Goal: Communication & Community: Ask a question

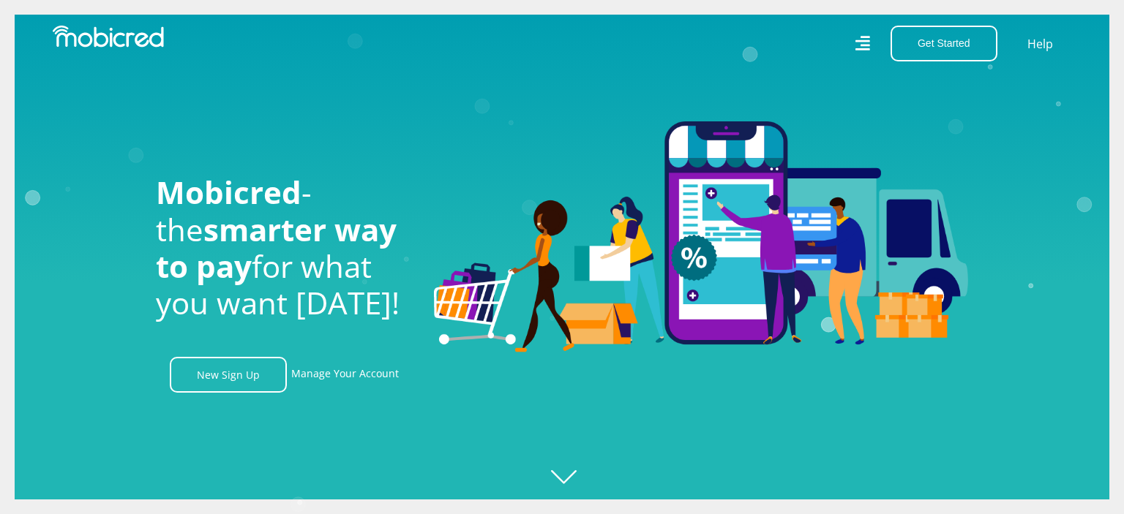
click at [326, 373] on link "Manage Your Account" at bounding box center [345, 375] width 108 height 36
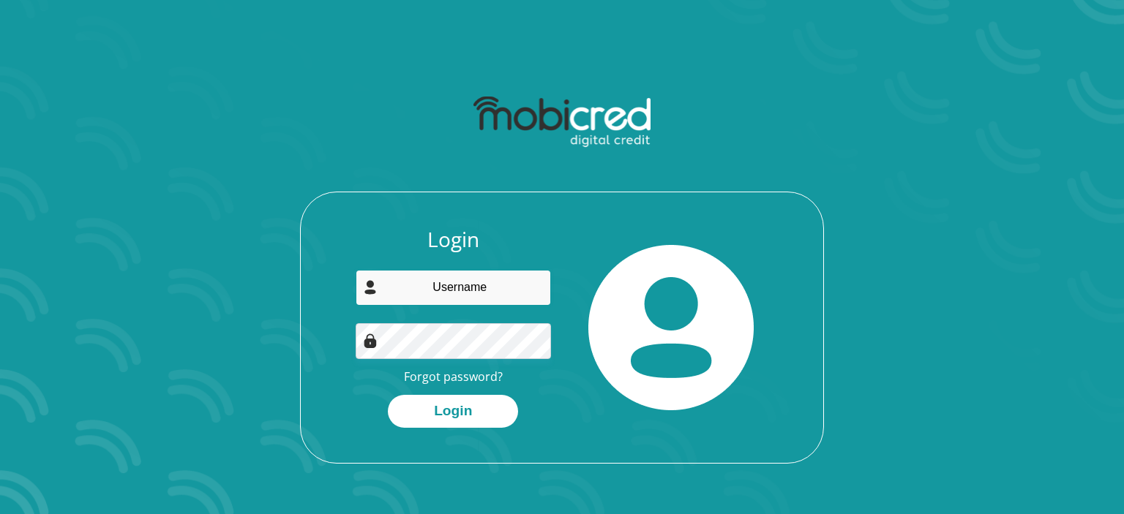
click at [473, 286] on input "email" at bounding box center [454, 288] width 196 height 36
type input "ashania.salie@gmail.com"
click at [388, 395] on button "Login" at bounding box center [453, 411] width 130 height 33
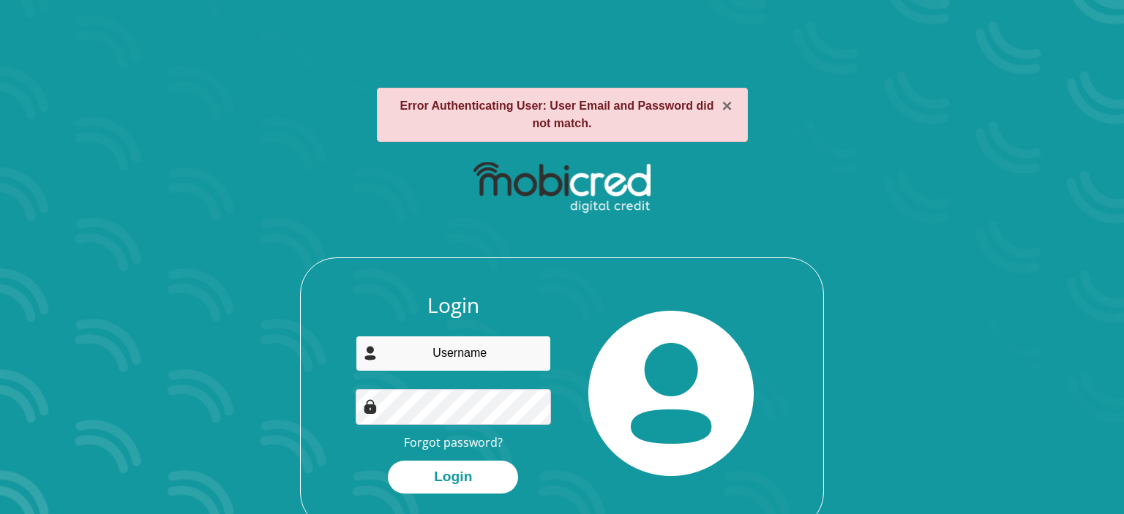
click at [452, 339] on input "email" at bounding box center [454, 354] width 196 height 36
type input "ashania.salie@gmail.com"
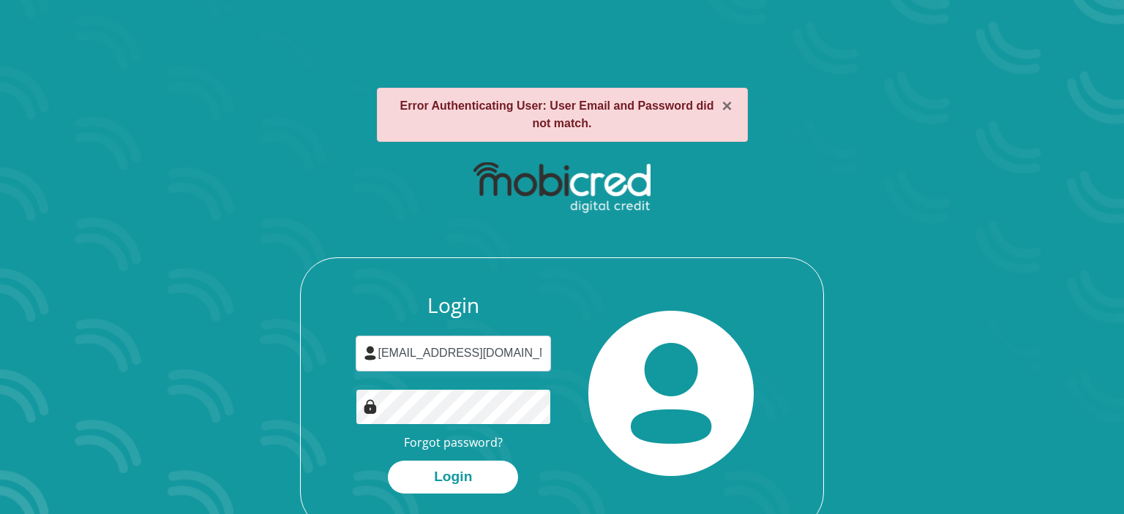
click at [388, 461] on button "Login" at bounding box center [453, 477] width 130 height 33
click at [440, 440] on link "Forgot password?" at bounding box center [453, 443] width 99 height 16
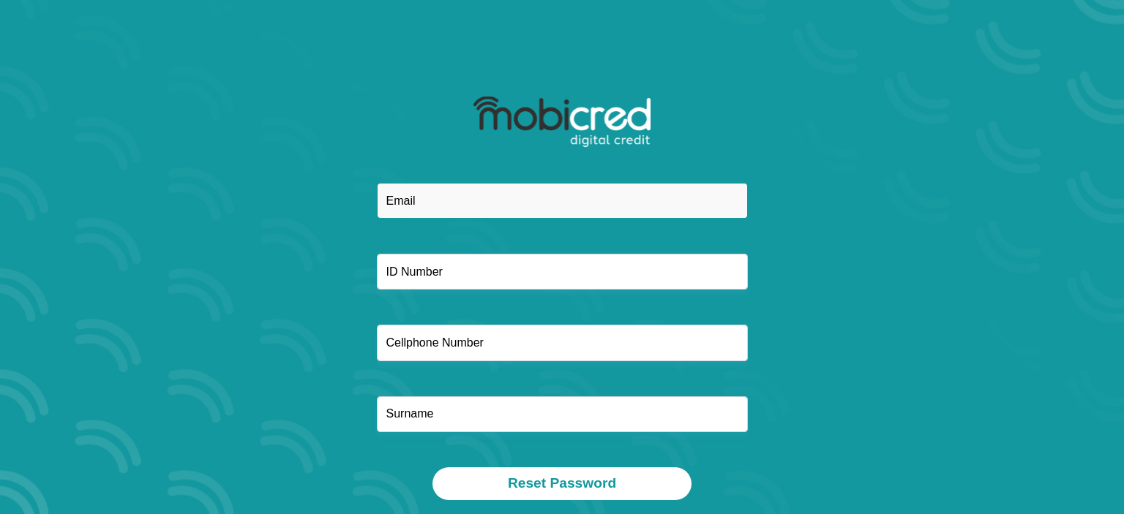
click at [466, 198] on input "email" at bounding box center [562, 201] width 371 height 36
type input "[EMAIL_ADDRESS][DOMAIN_NAME]"
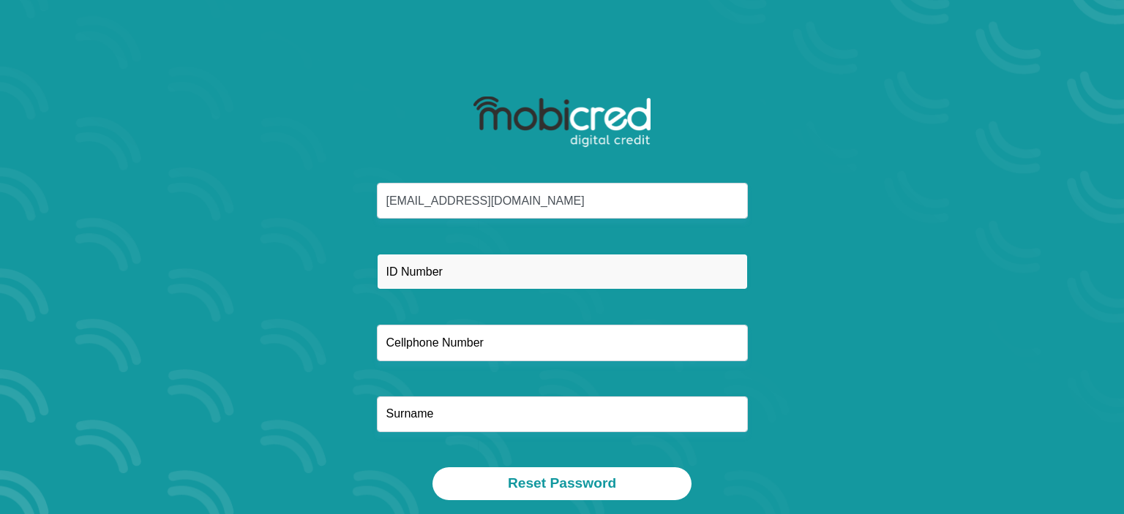
click at [449, 274] on input "text" at bounding box center [562, 272] width 371 height 36
type input "8603090230080"
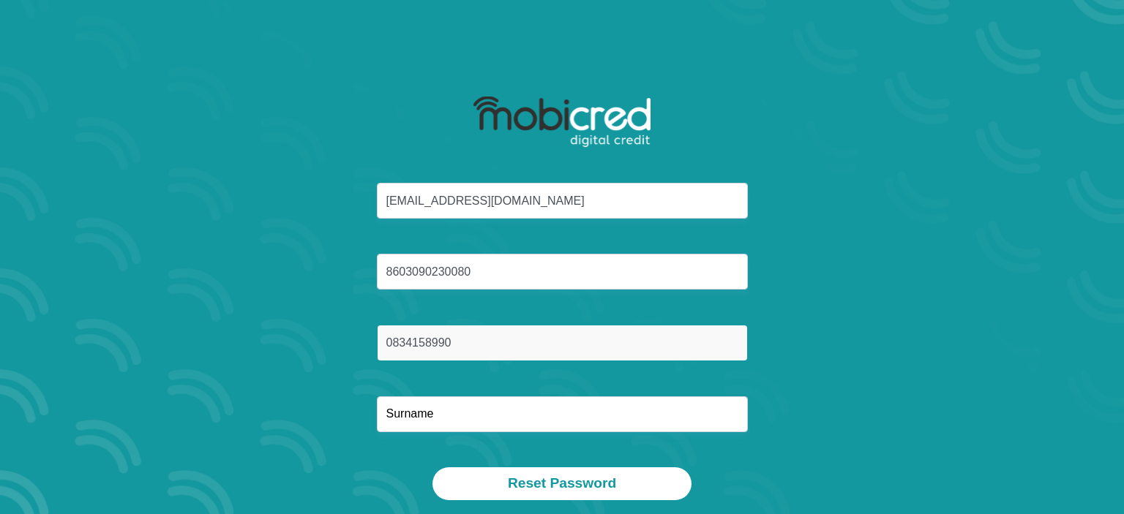
type input "0834158990"
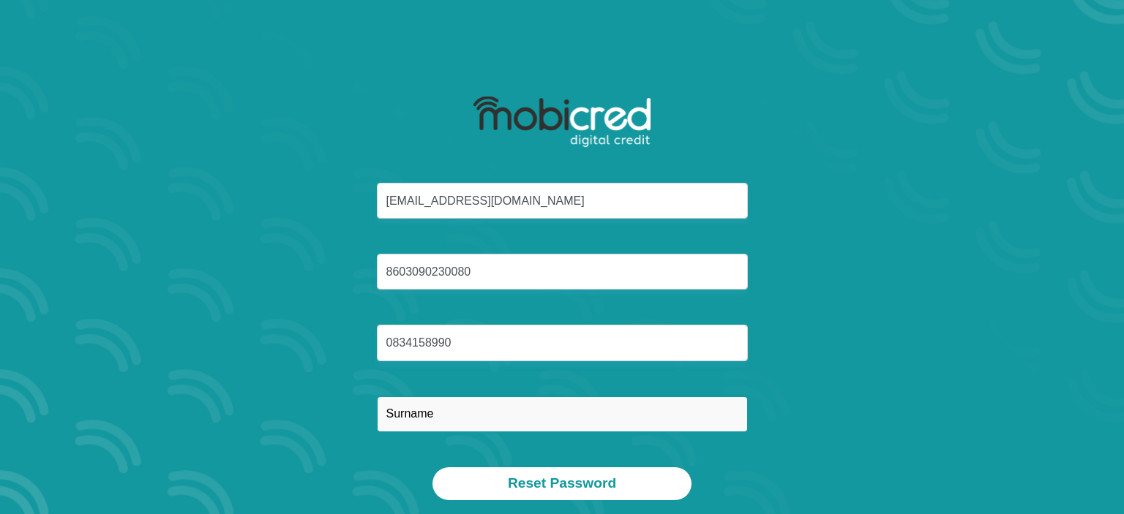
click at [437, 410] on input "text" at bounding box center [562, 414] width 371 height 36
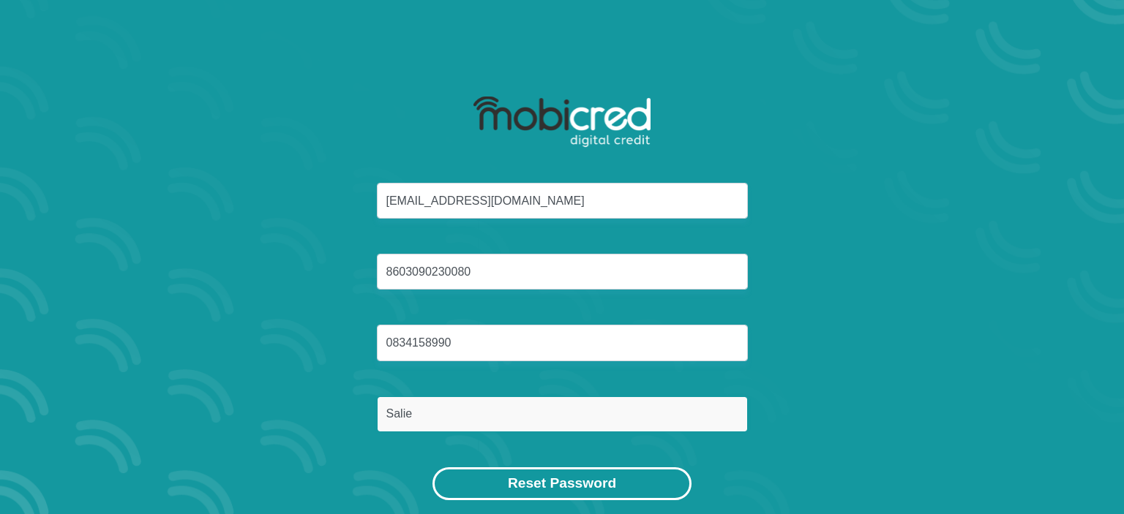
type input "Salie"
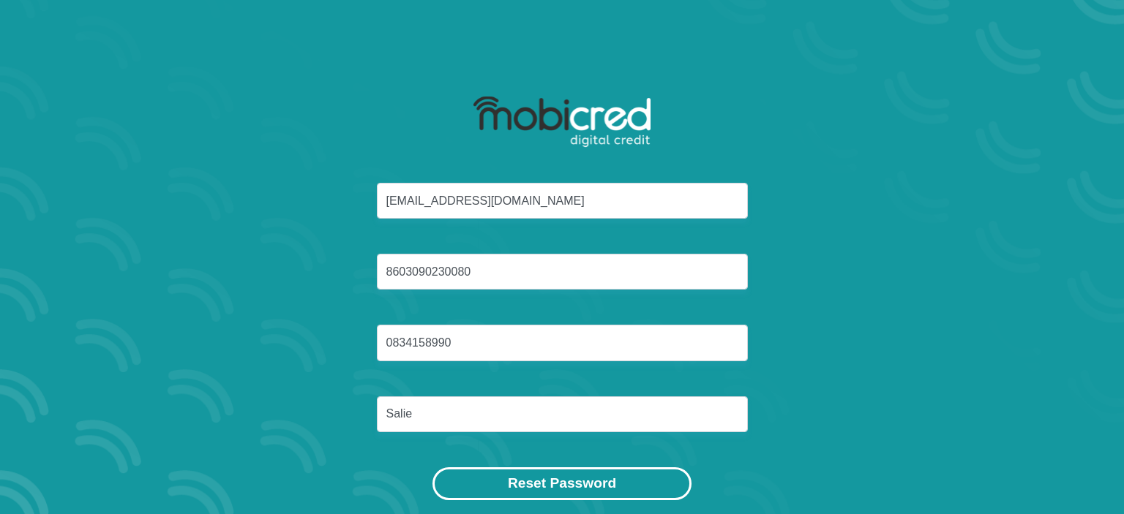
click at [527, 471] on button "Reset Password" at bounding box center [561, 483] width 259 height 33
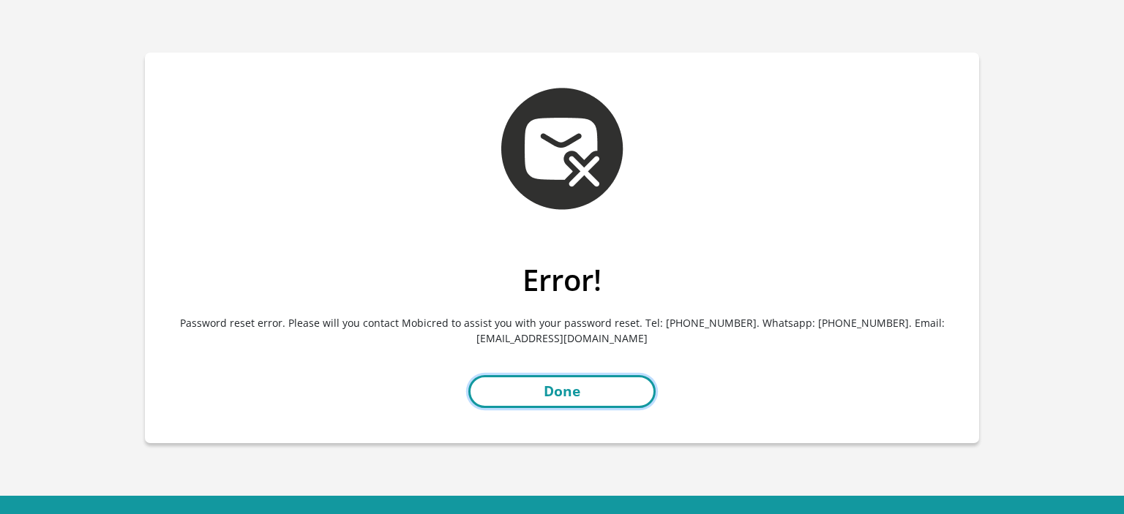
click at [547, 394] on link "Done" at bounding box center [561, 391] width 187 height 33
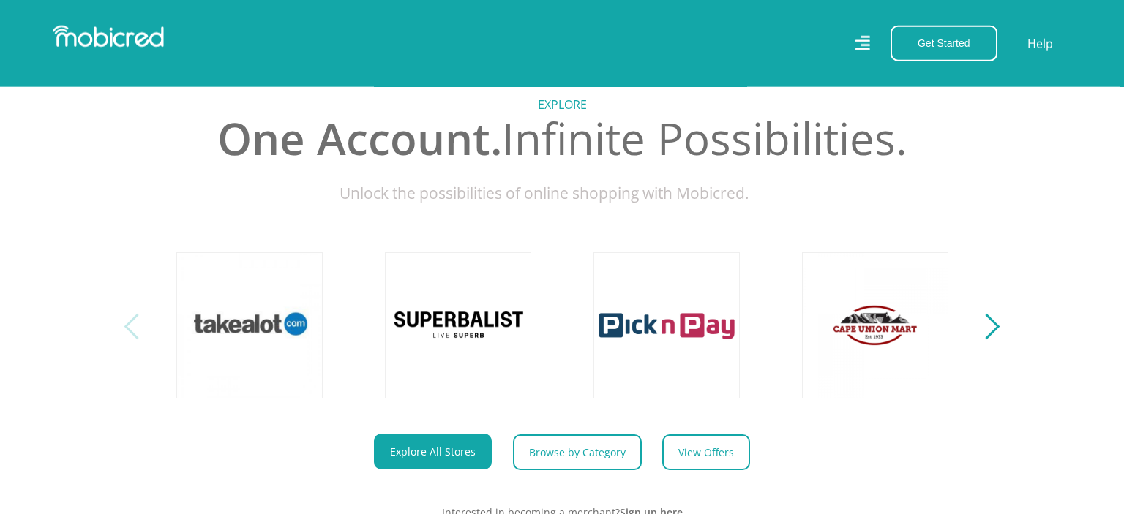
scroll to position [541, 0]
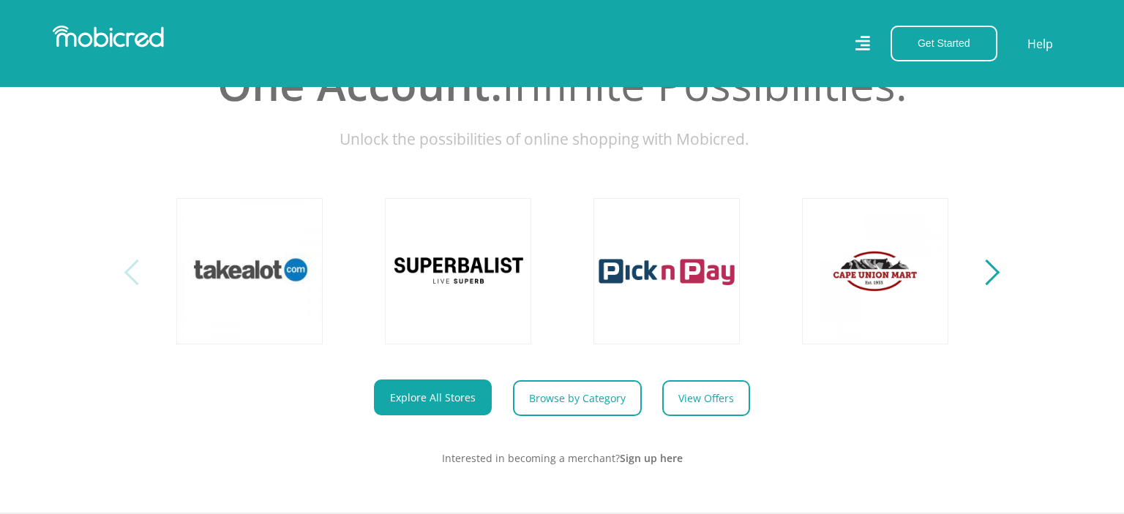
click at [995, 270] on div "Next" at bounding box center [987, 273] width 26 height 26
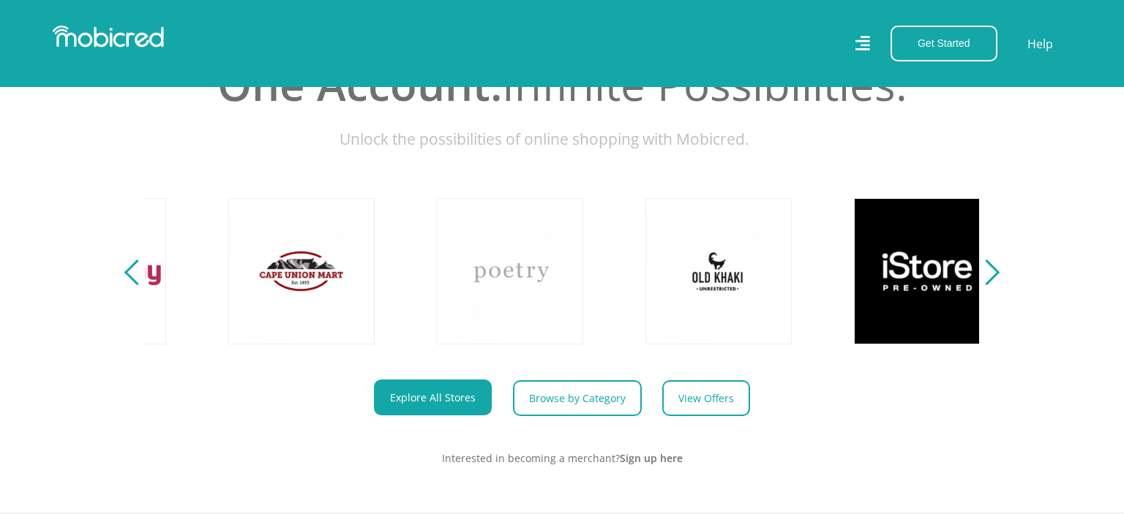
scroll to position [0, 834]
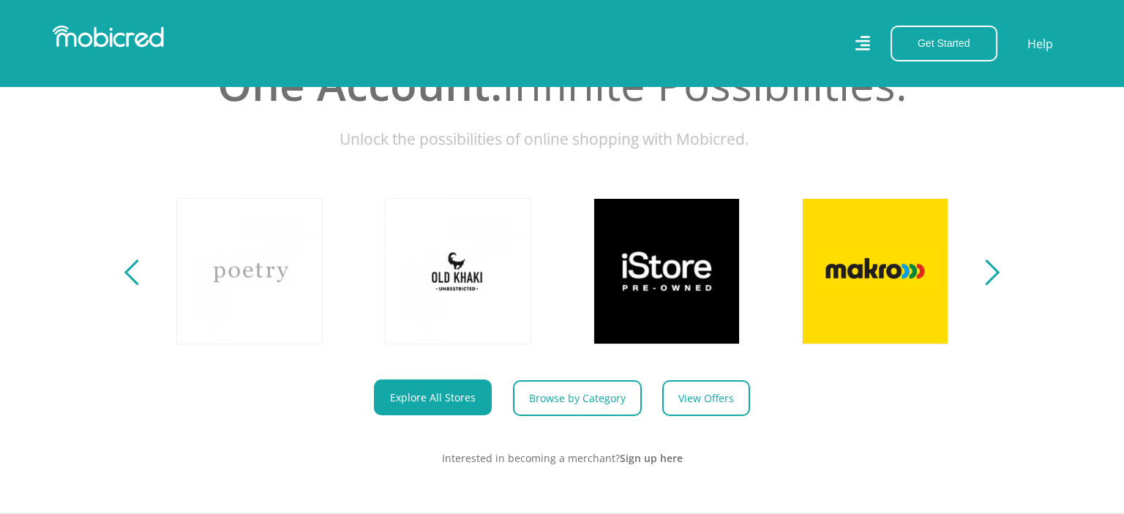
click at [995, 270] on div "Next" at bounding box center [987, 273] width 26 height 26
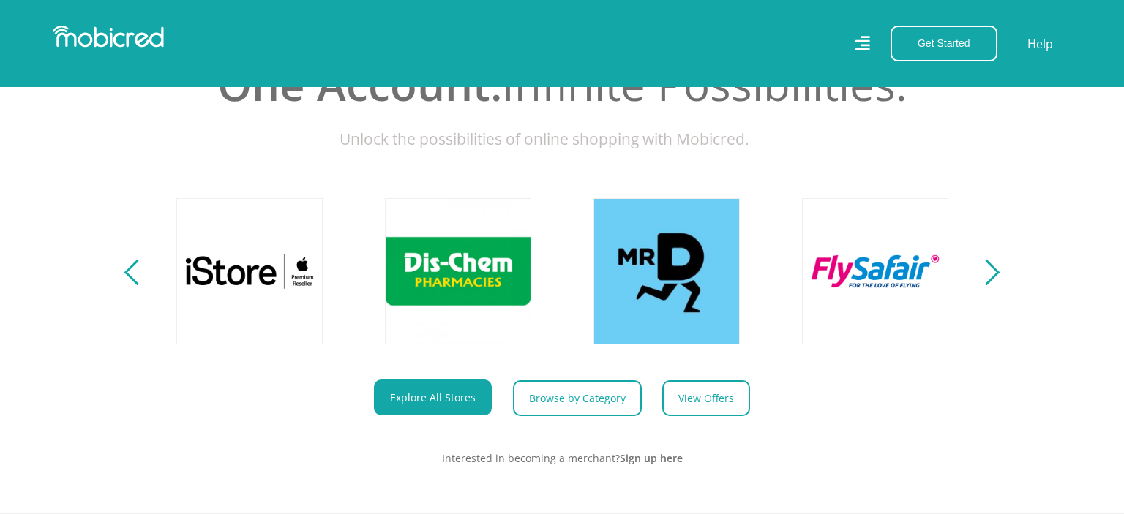
click at [995, 270] on div "Next" at bounding box center [987, 273] width 26 height 26
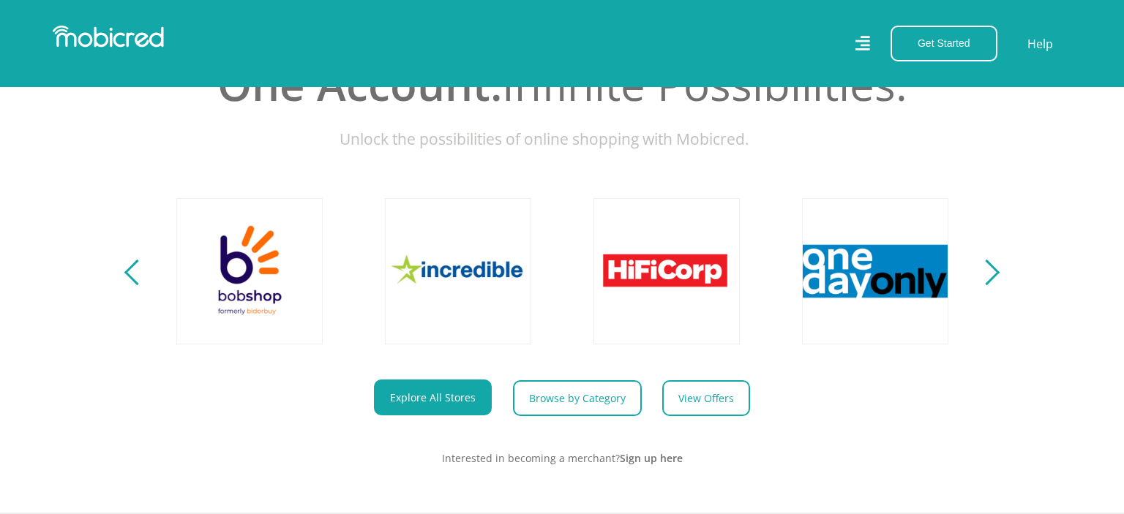
click at [995, 270] on div "Next" at bounding box center [987, 273] width 26 height 26
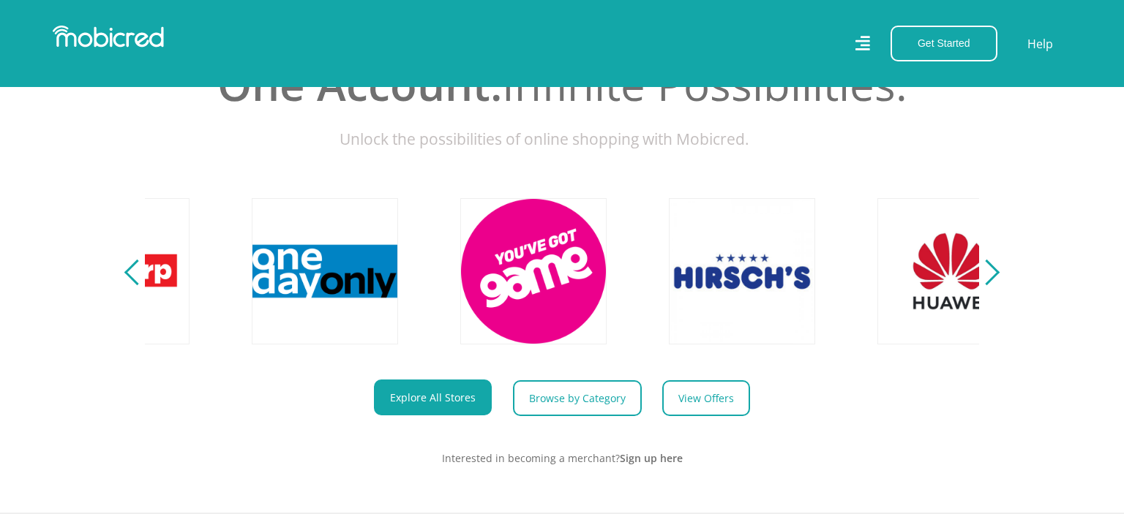
scroll to position [0, 3336]
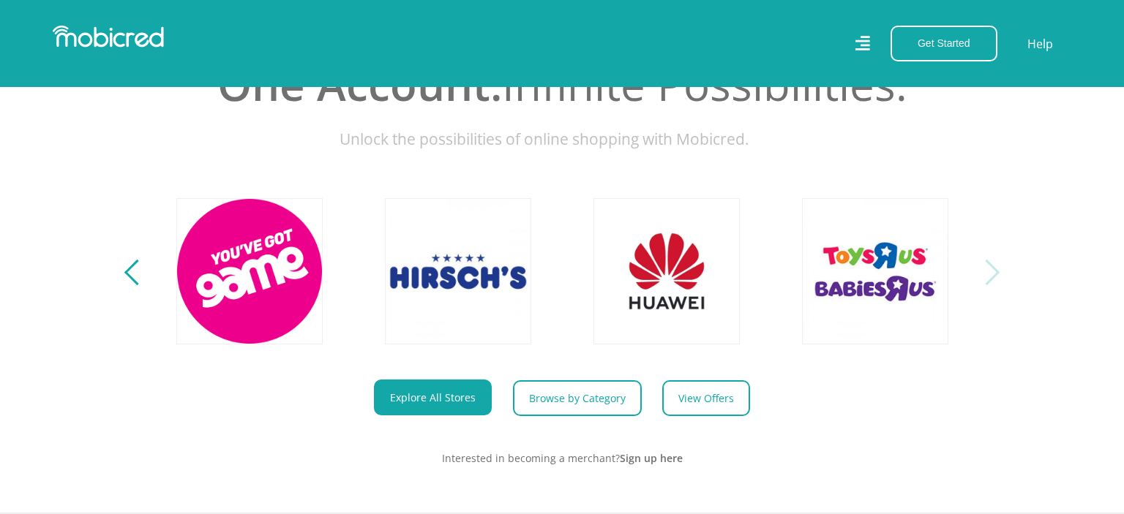
click at [995, 270] on div "Next" at bounding box center [987, 273] width 26 height 26
click at [990, 274] on div "Next" at bounding box center [987, 273] width 26 height 26
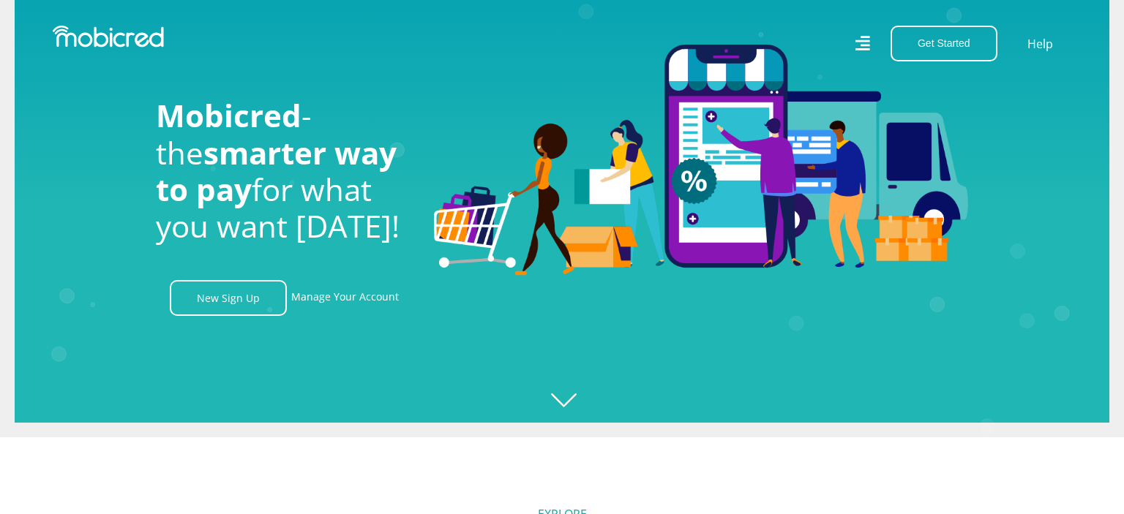
scroll to position [0, 0]
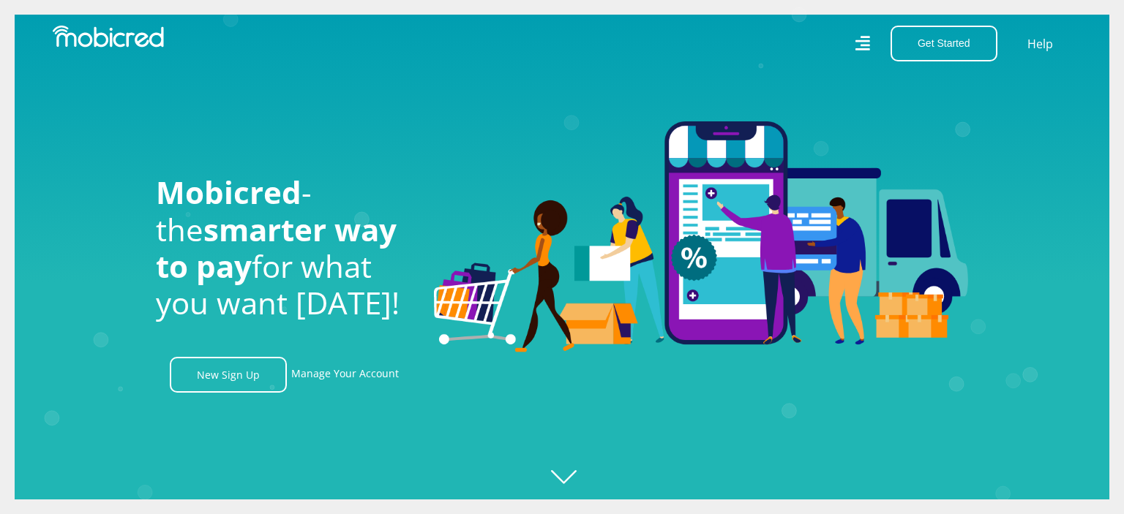
click at [860, 39] on icon at bounding box center [862, 43] width 15 height 20
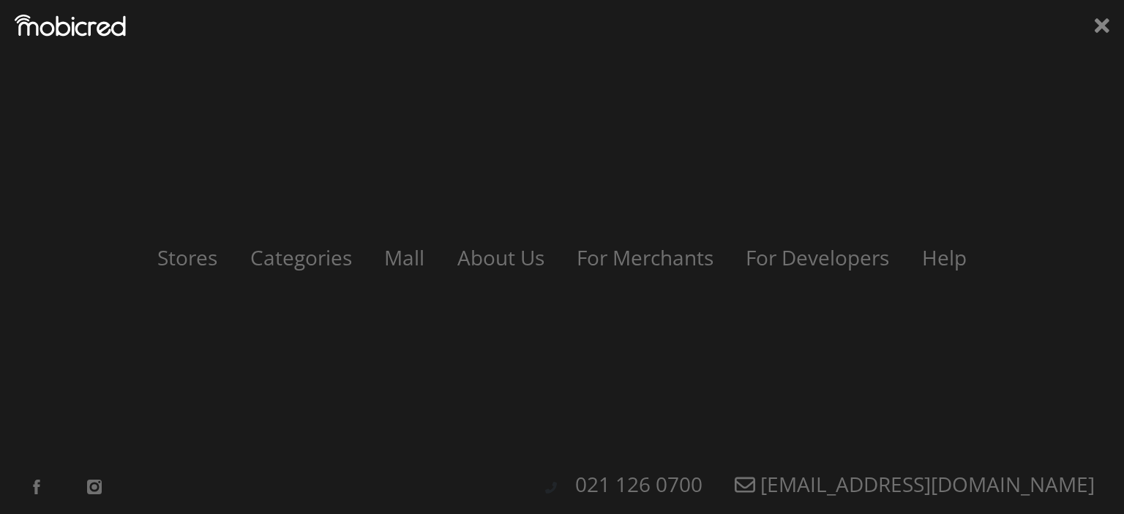
scroll to position [0, 1876]
click at [1102, 26] on icon at bounding box center [1101, 25] width 15 height 15
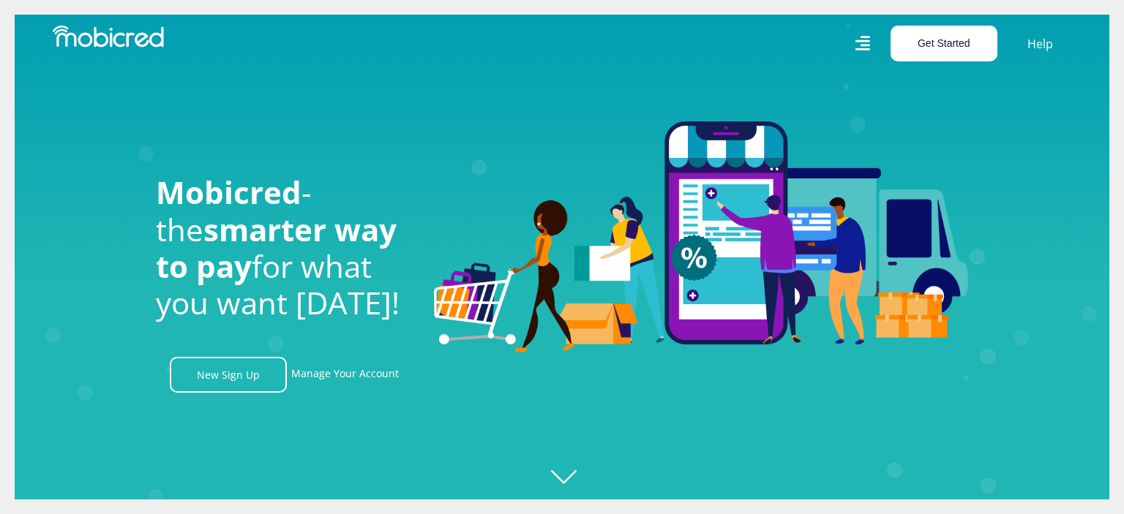
scroll to position [0, 2710]
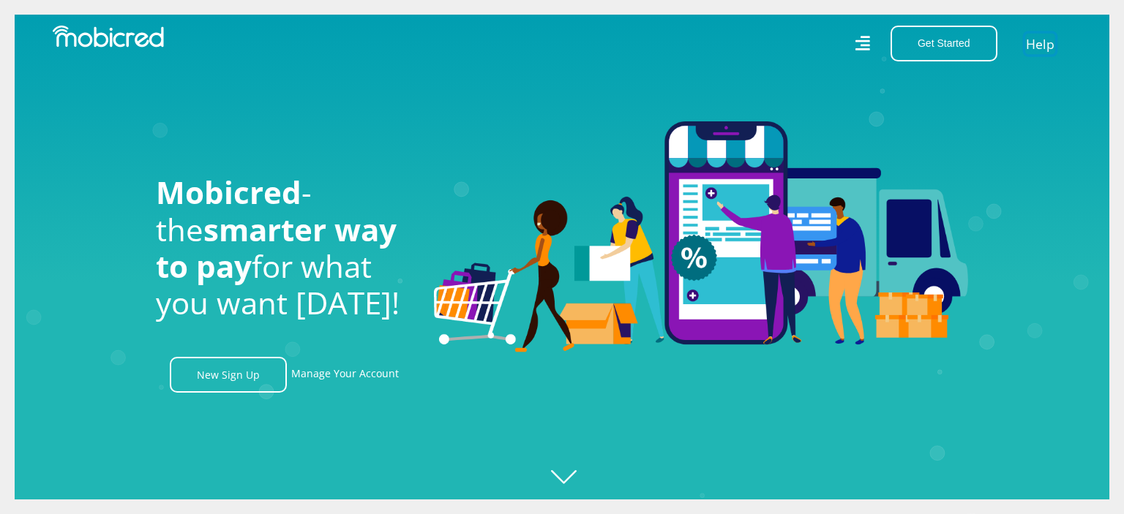
click at [1036, 48] on link "Help" at bounding box center [1040, 43] width 30 height 21
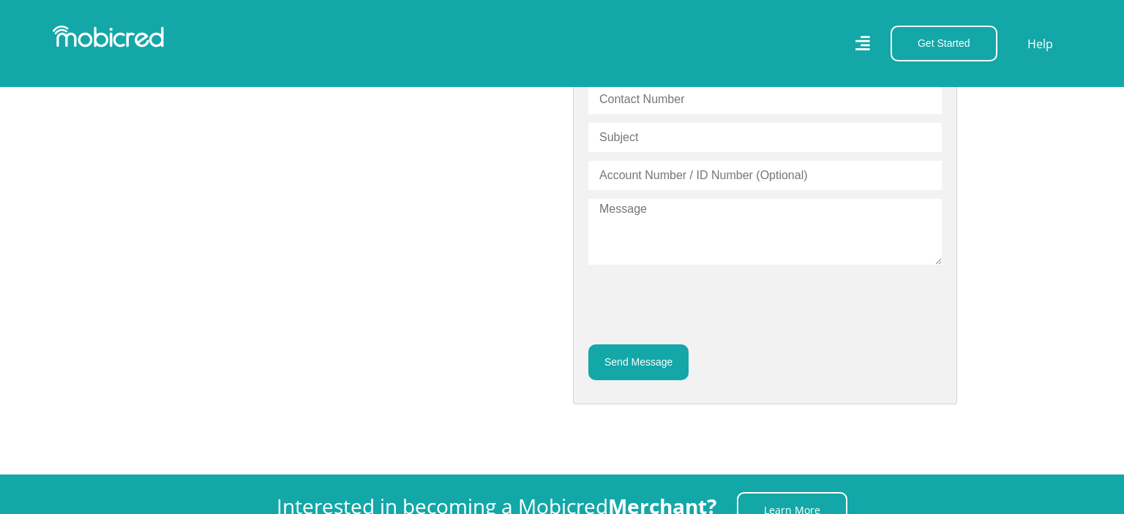
scroll to position [463, 0]
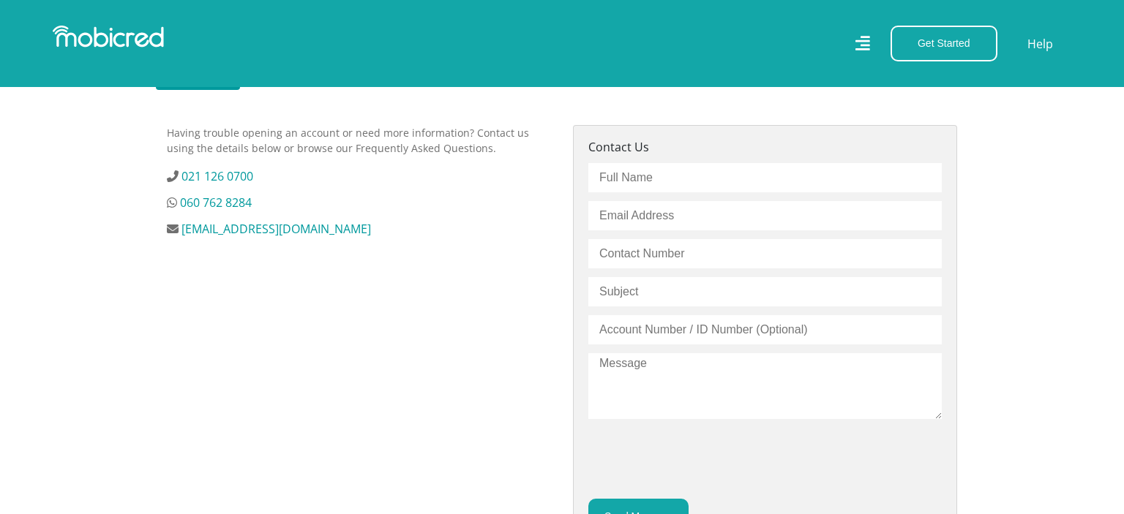
click at [660, 178] on input "text" at bounding box center [764, 177] width 353 height 29
type input "Ashania"
type input "ashania.salie@gmail.com"
click at [652, 256] on input "text" at bounding box center [764, 253] width 353 height 29
type input "083 415 8990"
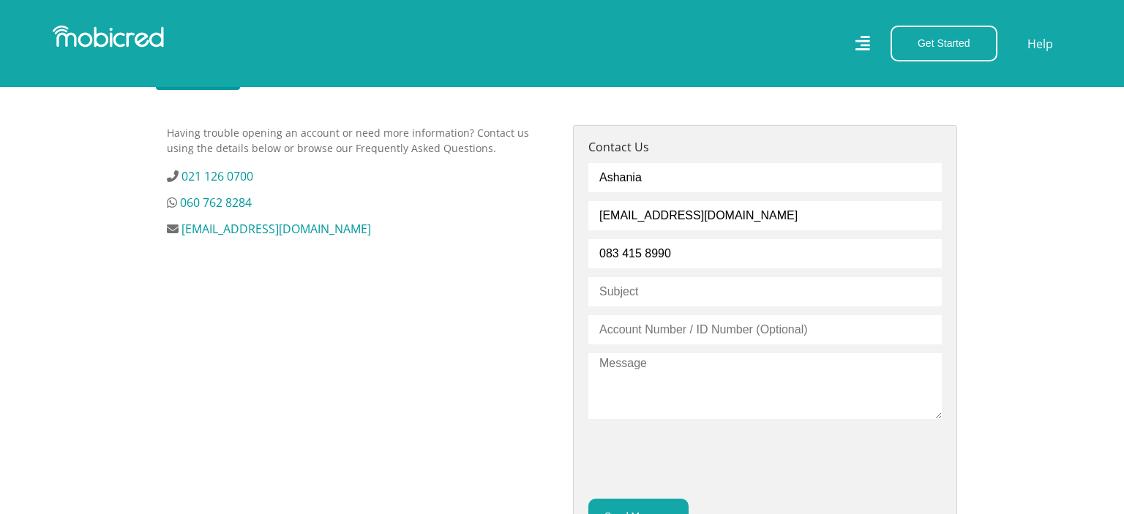
click at [639, 285] on input "text" at bounding box center [764, 291] width 353 height 29
type input "Reset Password"
click at [694, 330] on input "text" at bounding box center [764, 329] width 353 height 29
type input "8603090230080"
click at [642, 375] on textarea at bounding box center [764, 386] width 353 height 66
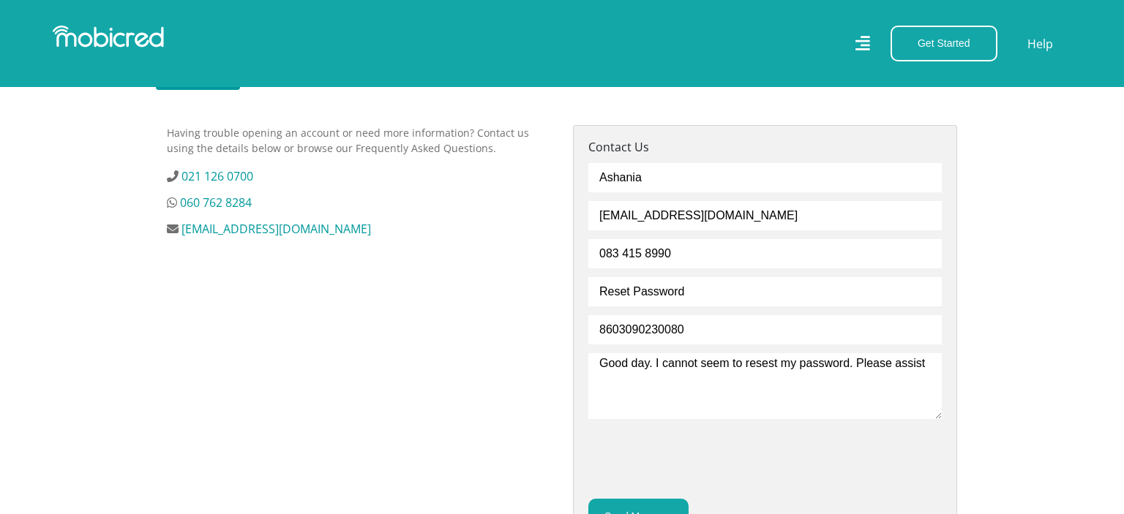
type textarea "Good day. I cannot seem to resest my password. Please assist"
click at [628, 505] on button "Send Message" at bounding box center [638, 517] width 100 height 36
